Goal: Information Seeking & Learning: Check status

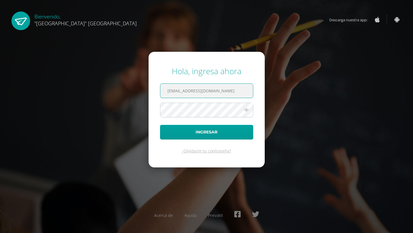
type input "24118@lasallechiquimula.edu.gt"
click at [207, 132] on button "Ingresar" at bounding box center [206, 132] width 93 height 15
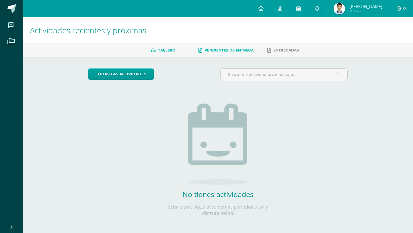
click at [240, 51] on span "Pendientes de entrega" at bounding box center [229, 50] width 49 height 4
click at [173, 51] on span "Tablero" at bounding box center [166, 50] width 17 height 4
click at [144, 75] on link "todas las Actividades" at bounding box center [120, 73] width 65 height 11
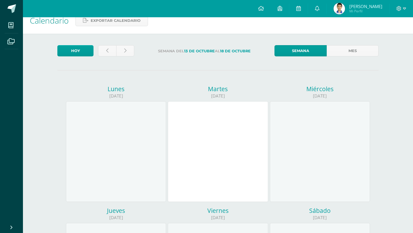
scroll to position [6, 0]
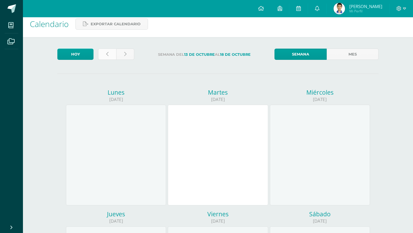
click at [110, 57] on link at bounding box center [107, 54] width 18 height 11
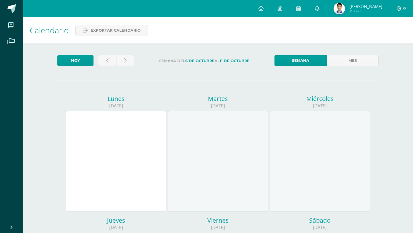
click at [110, 57] on link at bounding box center [107, 60] width 18 height 11
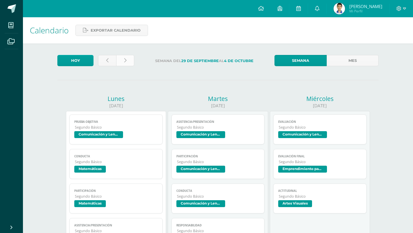
click at [127, 61] on link at bounding box center [125, 60] width 18 height 11
